Goal: Task Accomplishment & Management: Complete application form

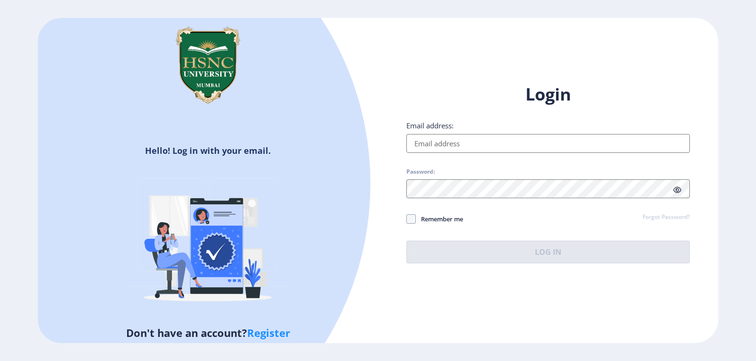
type input "[EMAIL_ADDRESS][DOMAIN_NAME]"
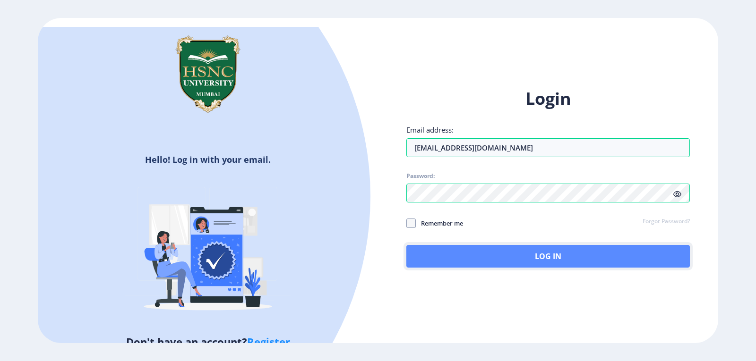
click at [540, 259] on button "Log In" at bounding box center [547, 256] width 283 height 23
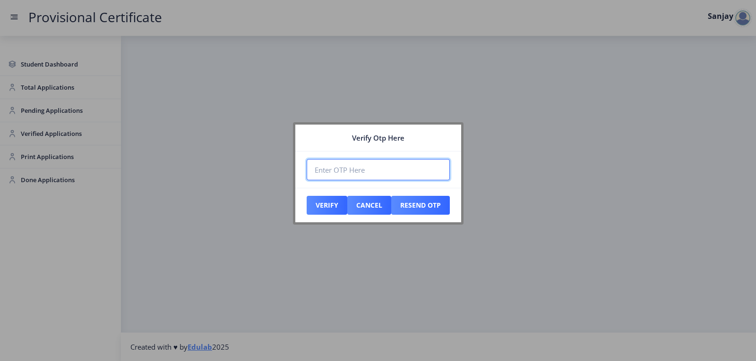
paste input "779428"
type input "779428"
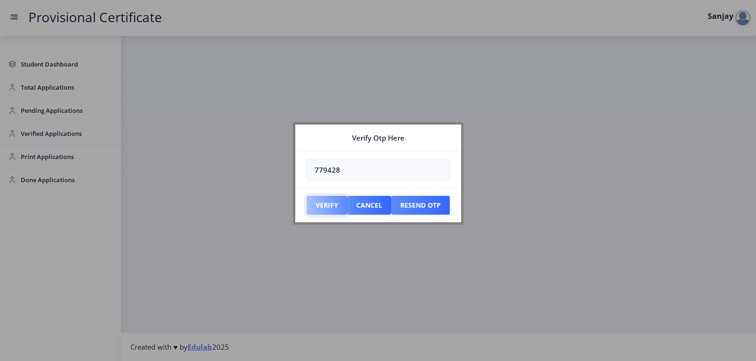
click at [319, 208] on button "Verify" at bounding box center [327, 205] width 41 height 19
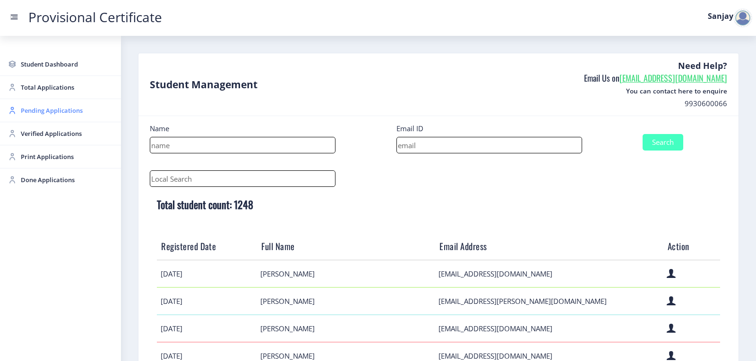
click at [46, 108] on span "Pending Applications" at bounding box center [67, 110] width 93 height 11
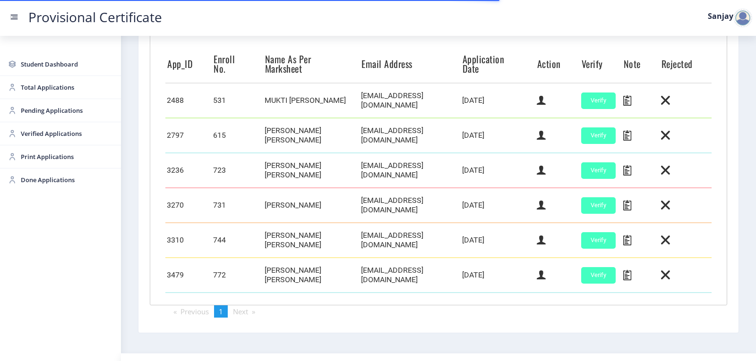
scroll to position [265, 0]
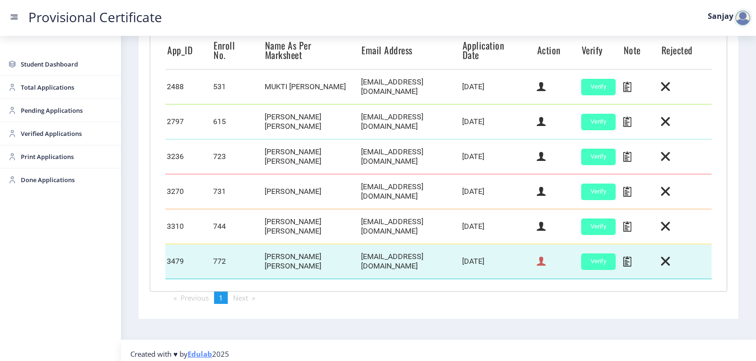
click at [538, 258] on icon at bounding box center [541, 262] width 9 height 12
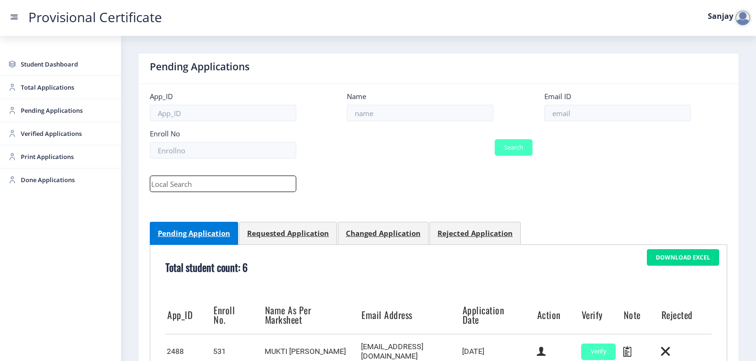
select select "March"
select select "A"
select select "Regular"
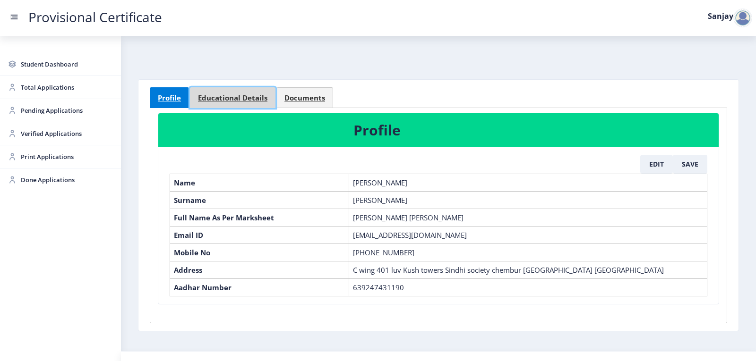
click at [206, 95] on span "Educational Details" at bounding box center [232, 97] width 69 height 7
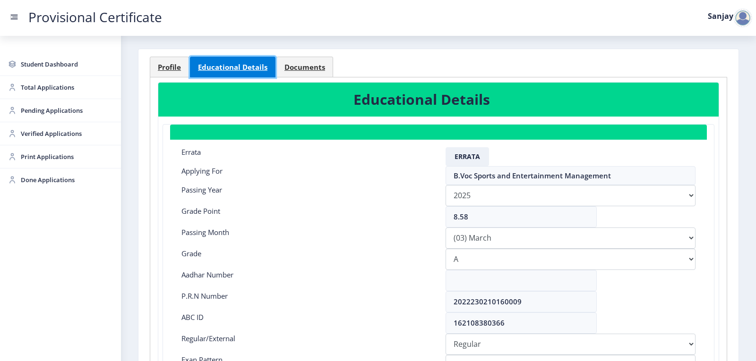
scroll to position [47, 0]
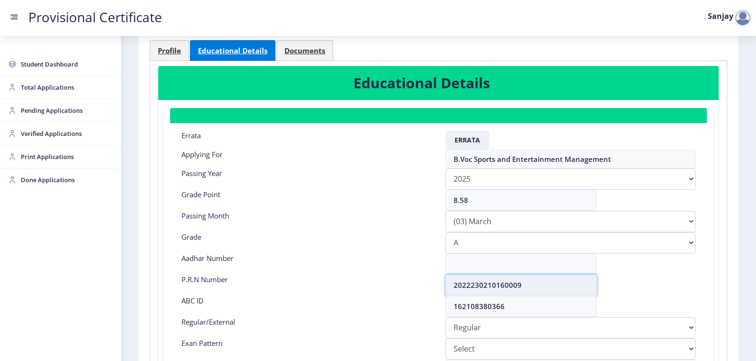
drag, startPoint x: 453, startPoint y: 286, endPoint x: 536, endPoint y: 282, distance: 83.2
click at [536, 282] on input "2022230210160009" at bounding box center [520, 285] width 151 height 21
click at [168, 50] on span "Profile" at bounding box center [169, 50] width 23 height 7
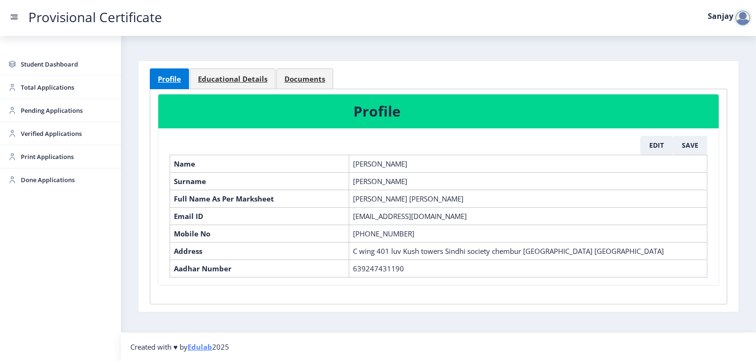
drag, startPoint x: 47, startPoint y: 109, endPoint x: 85, endPoint y: 122, distance: 40.0
click at [47, 108] on span "Pending Applications" at bounding box center [67, 110] width 93 height 11
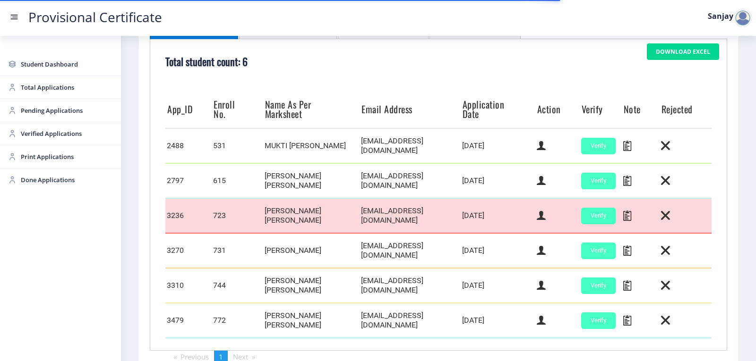
scroll to position [265, 0]
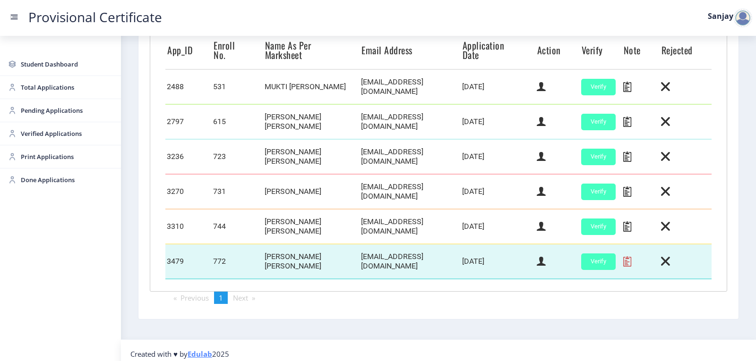
click at [623, 256] on icon at bounding box center [627, 262] width 8 height 12
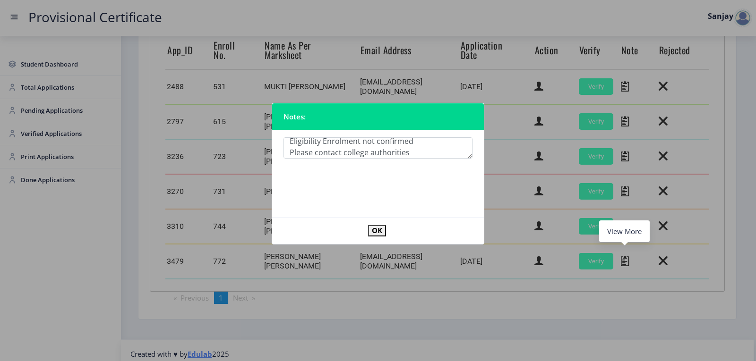
scroll to position [17, 0]
type textarea "Eligibility Enrolment not confirmed Please contact college authorities"
click at [381, 235] on button "OK" at bounding box center [377, 230] width 18 height 11
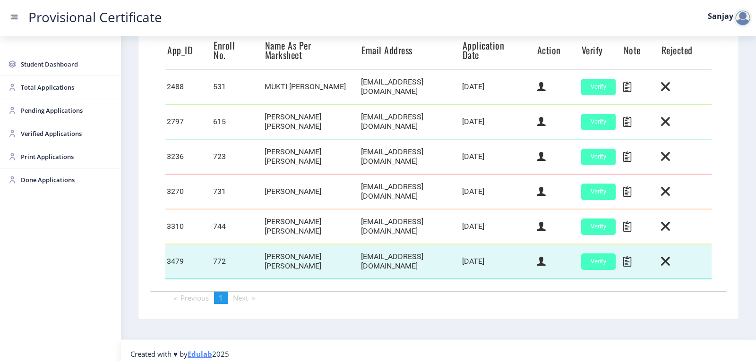
click at [543, 256] on td at bounding box center [557, 261] width 44 height 35
click at [537, 258] on icon at bounding box center [541, 262] width 9 height 12
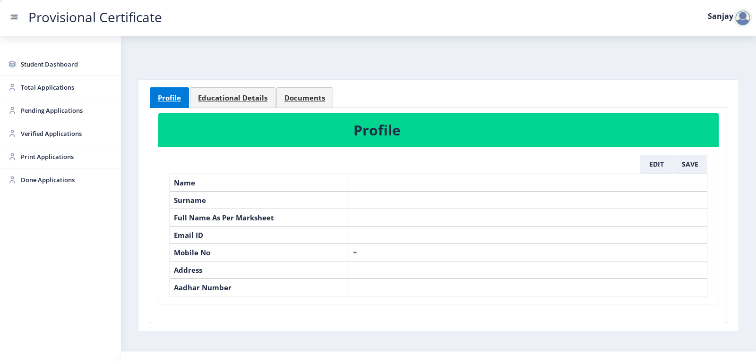
select select "March"
select select "A"
select select "Regular"
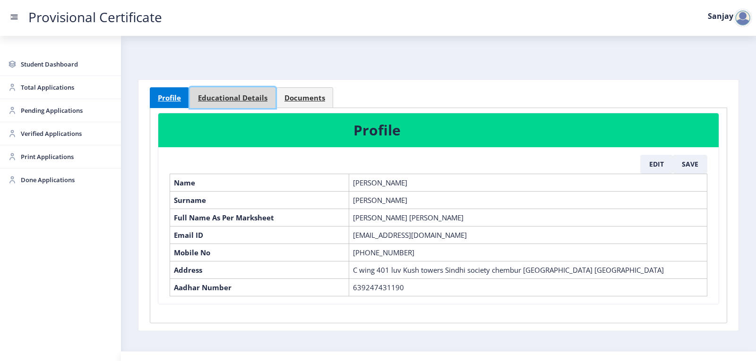
click at [248, 100] on span "Educational Details" at bounding box center [232, 97] width 69 height 7
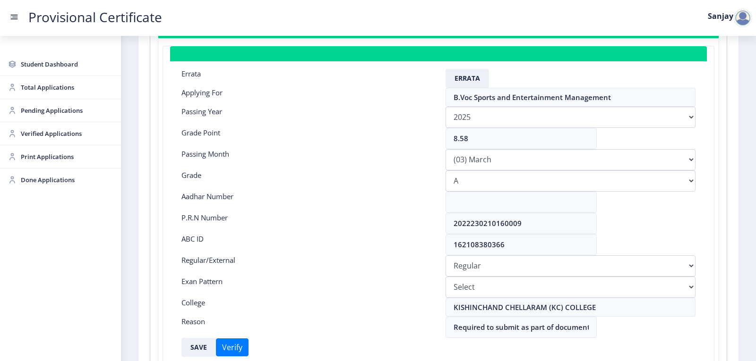
scroll to position [142, 0]
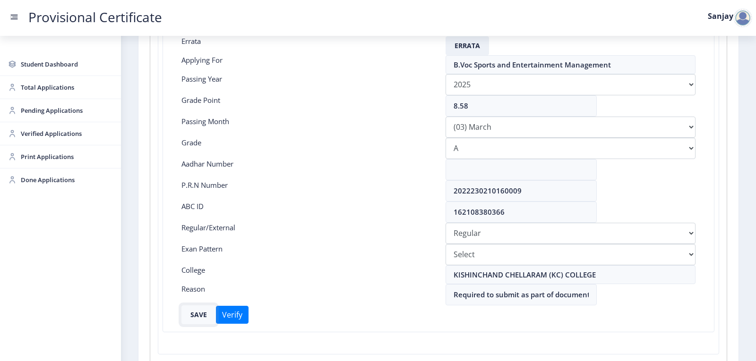
click at [192, 316] on button "SAVE" at bounding box center [198, 315] width 34 height 19
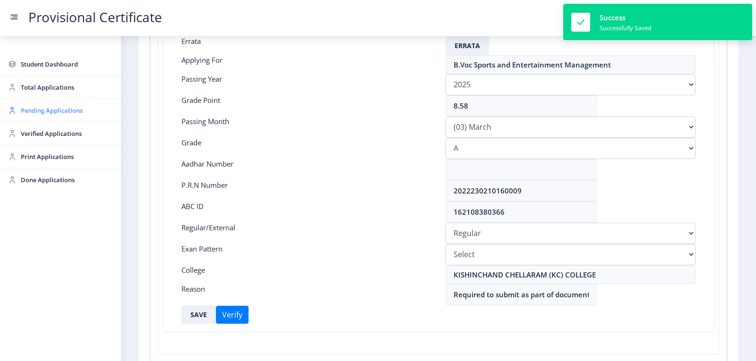
click at [43, 114] on span "Pending Applications" at bounding box center [67, 110] width 93 height 11
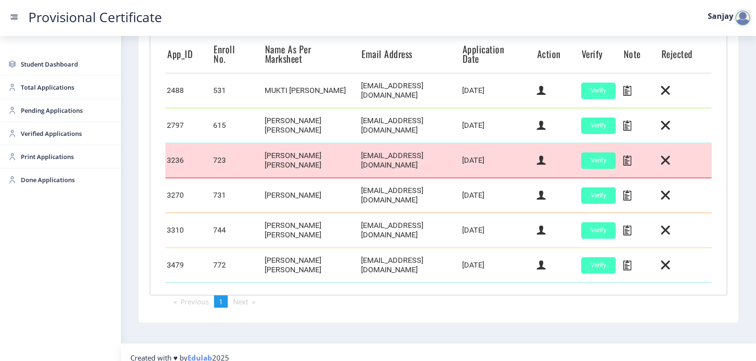
scroll to position [265, 0]
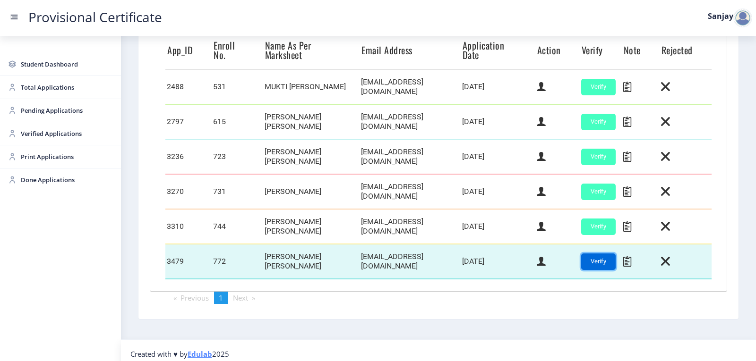
click at [590, 260] on button "Verify" at bounding box center [598, 262] width 34 height 17
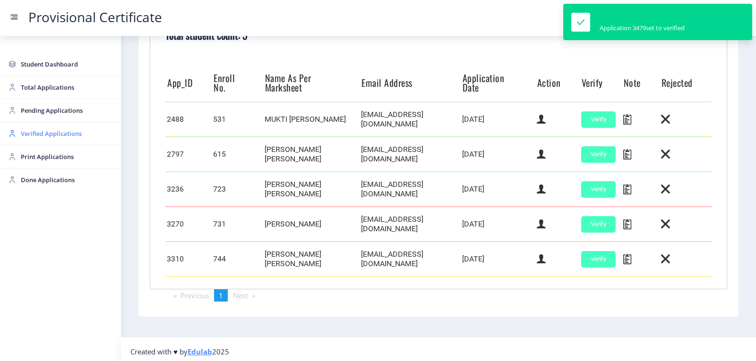
click at [30, 131] on span "Verified Applications" at bounding box center [67, 133] width 93 height 11
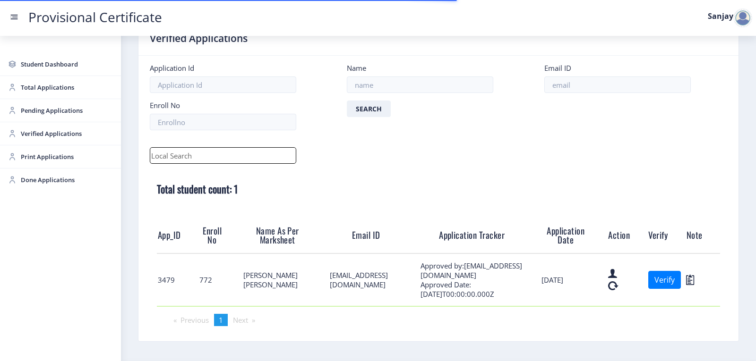
scroll to position [58, 0]
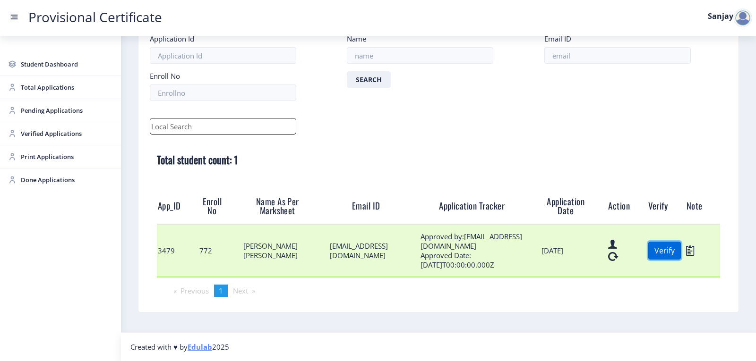
click at [665, 249] on button "Verify" at bounding box center [664, 251] width 33 height 18
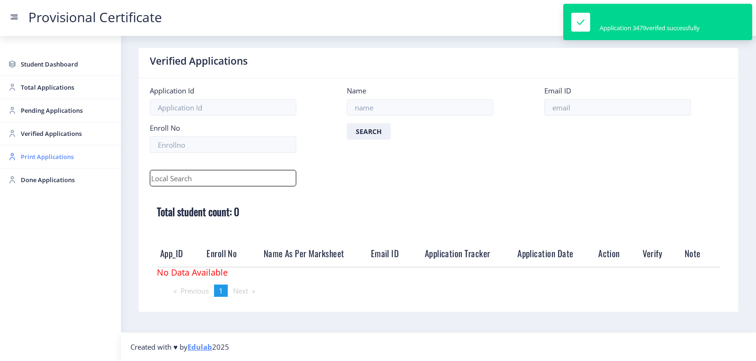
click at [38, 156] on span "Print Applications" at bounding box center [67, 156] width 93 height 11
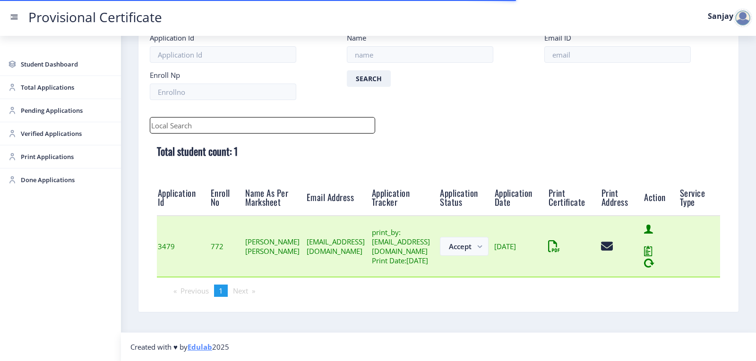
scroll to position [74, 0]
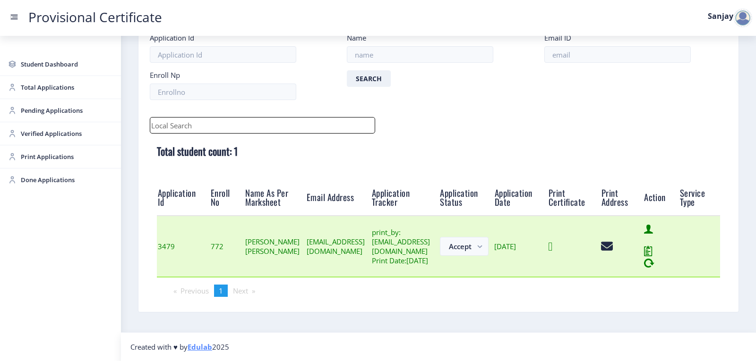
click at [552, 248] on icon at bounding box center [550, 247] width 4 height 12
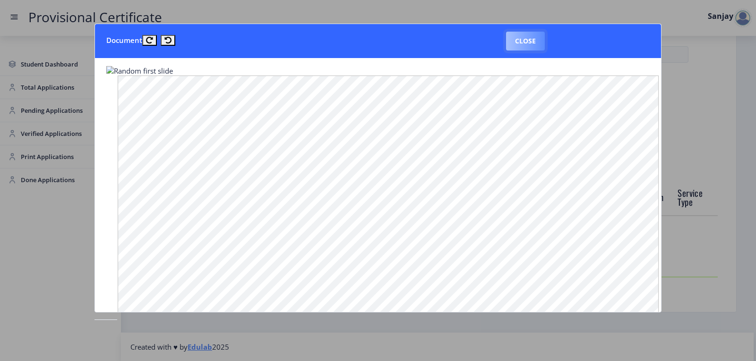
click at [530, 44] on button "Close" at bounding box center [525, 41] width 39 height 19
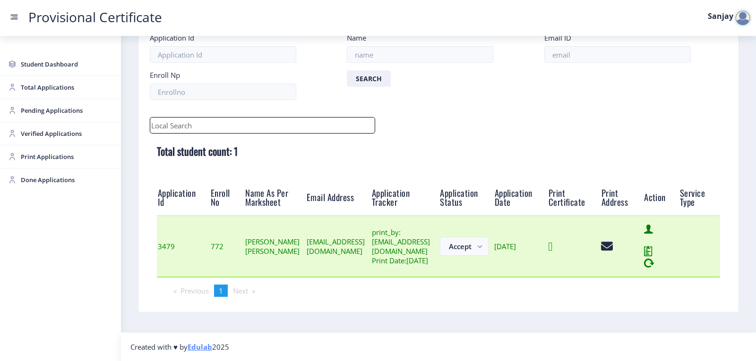
click at [552, 242] on icon at bounding box center [550, 247] width 4 height 12
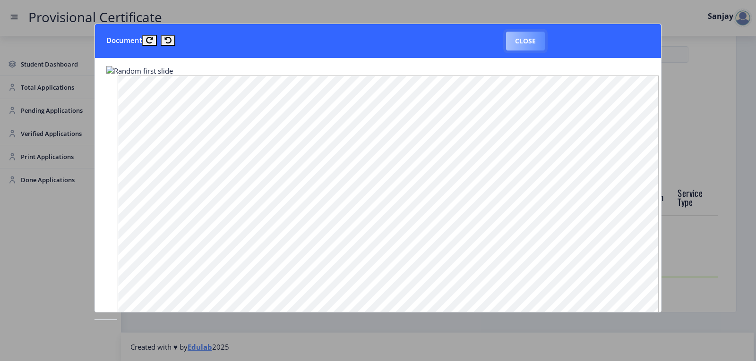
drag, startPoint x: 526, startPoint y: 41, endPoint x: 534, endPoint y: 97, distance: 57.2
click at [526, 42] on button "Close" at bounding box center [525, 41] width 39 height 19
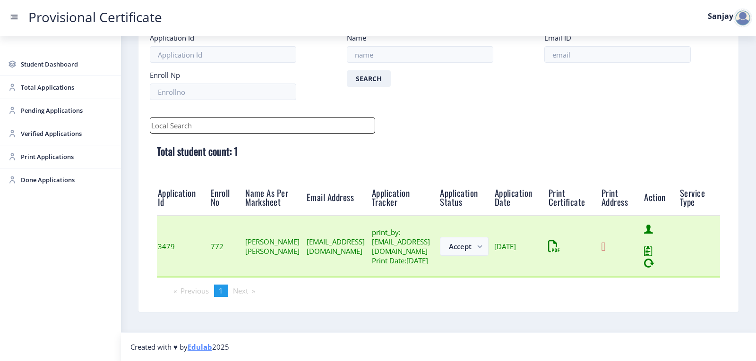
click at [605, 244] on icon at bounding box center [603, 247] width 4 height 12
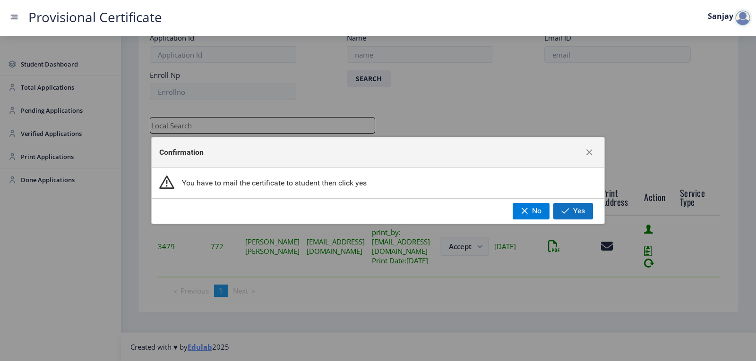
click at [567, 209] on span "button" at bounding box center [565, 211] width 8 height 8
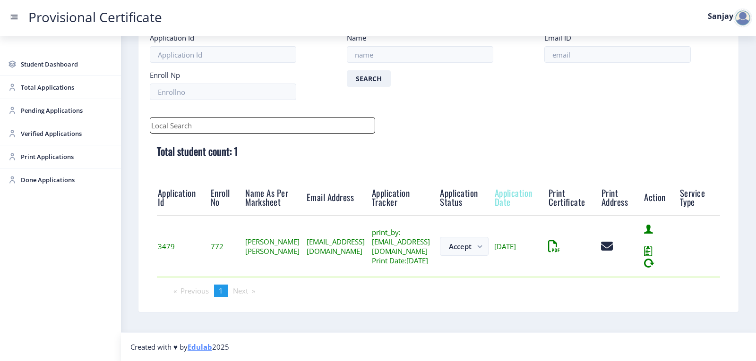
scroll to position [11, 0]
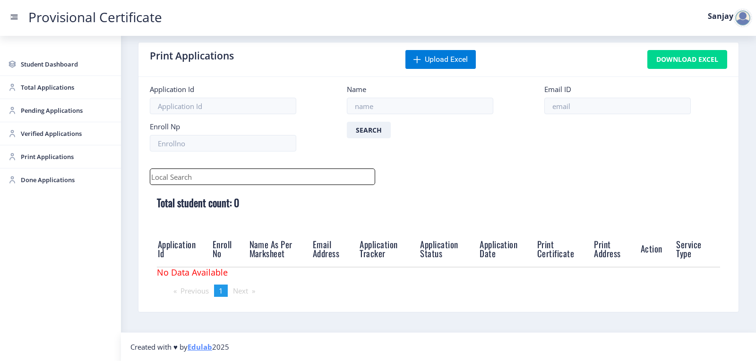
click at [738, 14] on div at bounding box center [742, 18] width 19 height 19
click at [735, 18] on div at bounding box center [742, 18] width 19 height 19
click at [742, 22] on div at bounding box center [742, 18] width 19 height 19
click at [721, 72] on span "Log out" at bounding box center [718, 68] width 60 height 11
